Goal: Task Accomplishment & Management: Complete application form

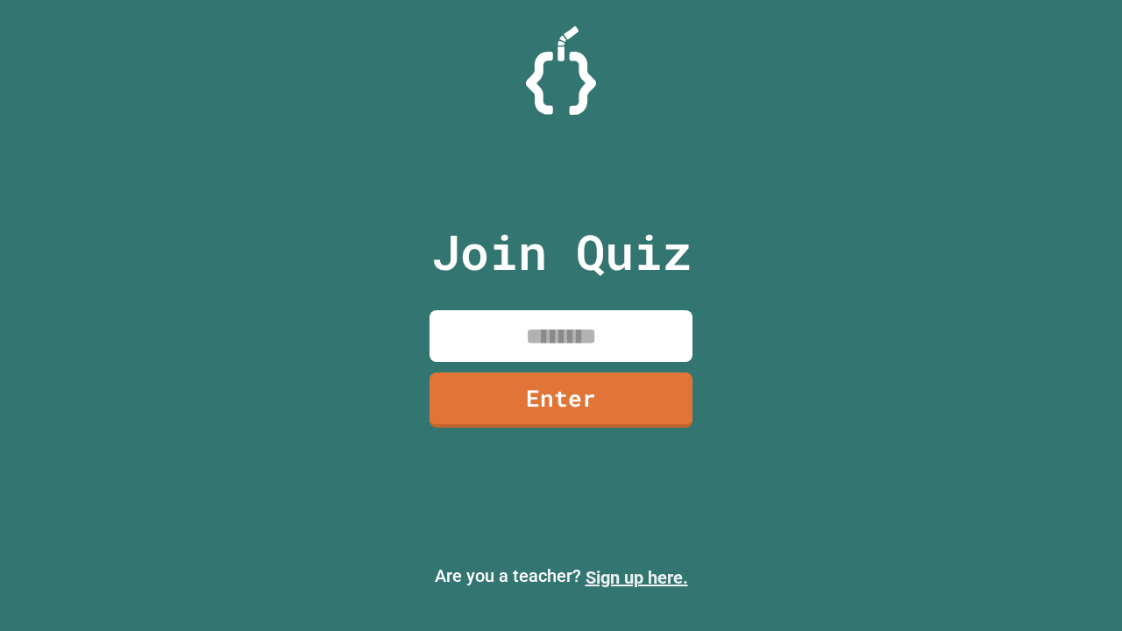
click at [637, 578] on link "Sign up here." at bounding box center [637, 577] width 103 height 21
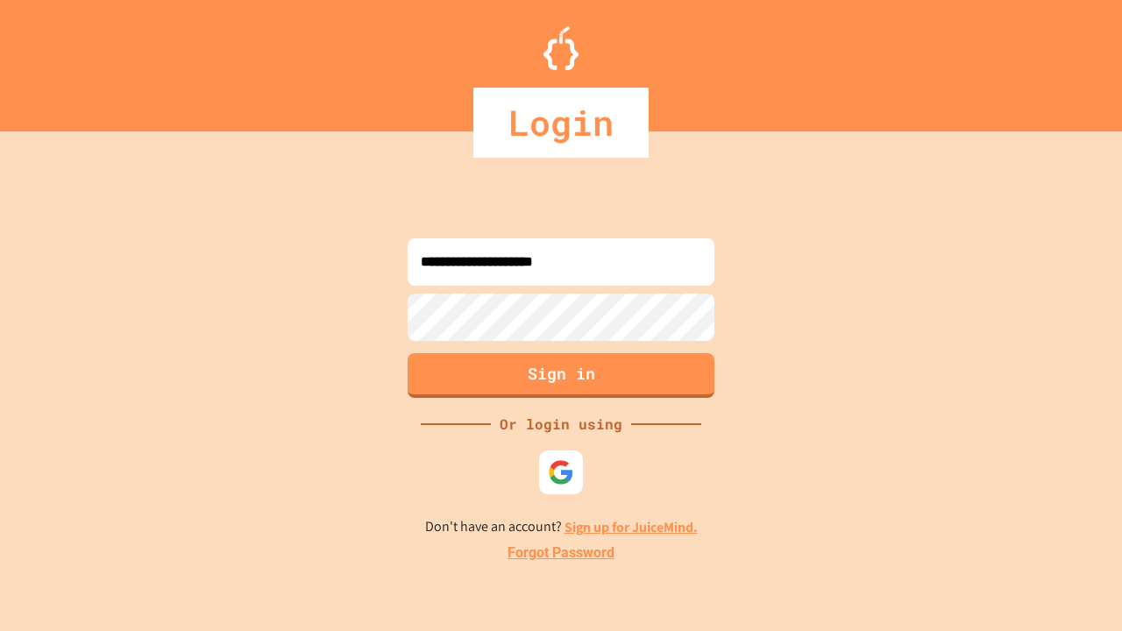
type input "**********"
